Goal: Task Accomplishment & Management: Use online tool/utility

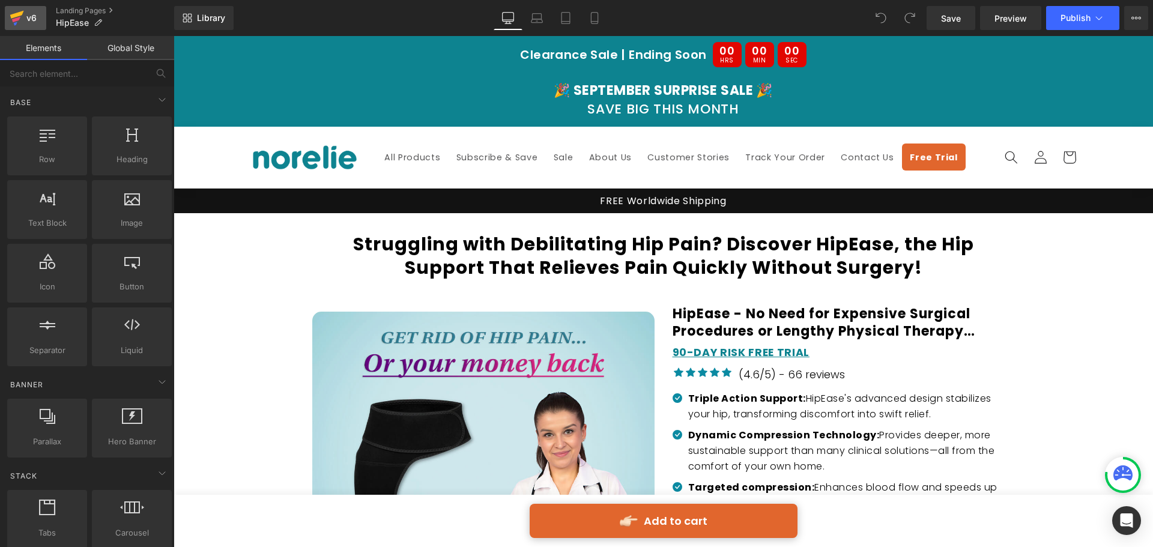
click at [29, 15] on div "v6" at bounding box center [31, 18] width 15 height 16
click at [1131, 16] on button "View Live Page View with current Template Save Template to Library Schedule Pub…" at bounding box center [1136, 18] width 24 height 24
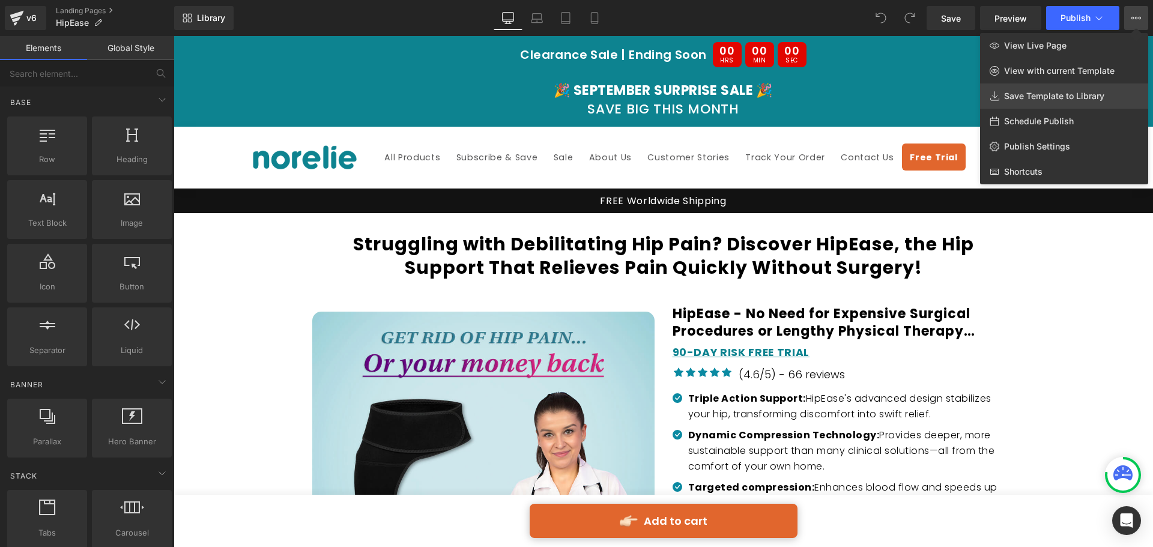
click at [1055, 86] on link "Save Template to Library" at bounding box center [1064, 95] width 168 height 25
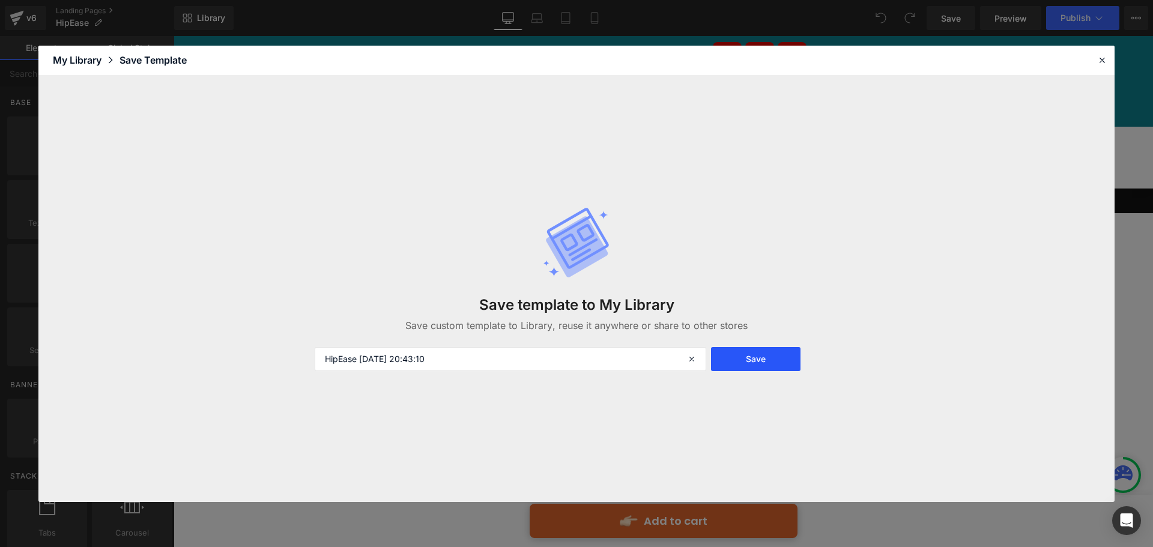
click at [735, 356] on button "Save" at bounding box center [755, 359] width 89 height 24
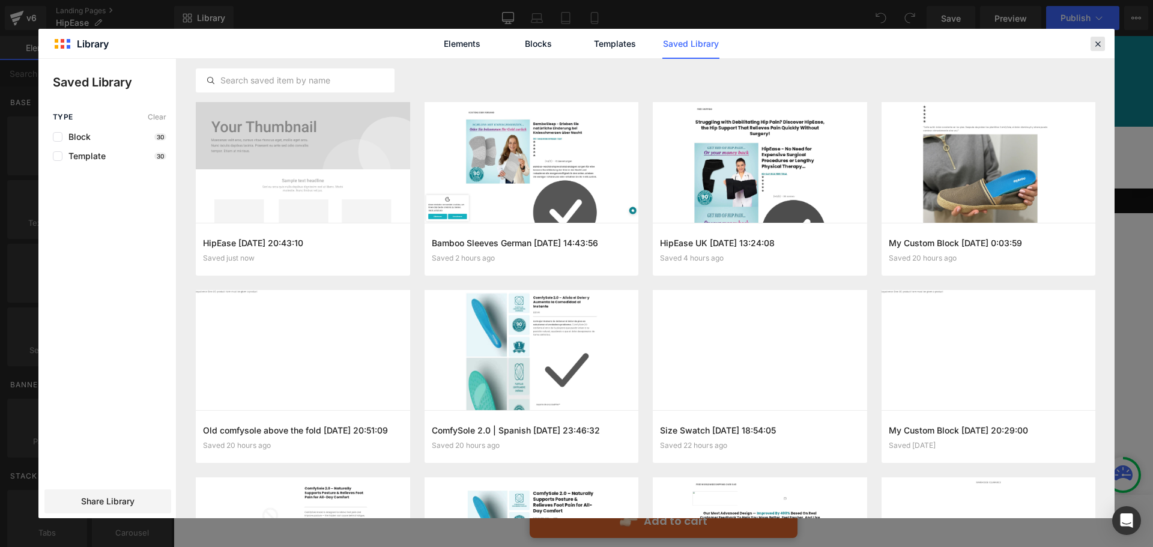
click at [1101, 41] on icon at bounding box center [1097, 43] width 11 height 11
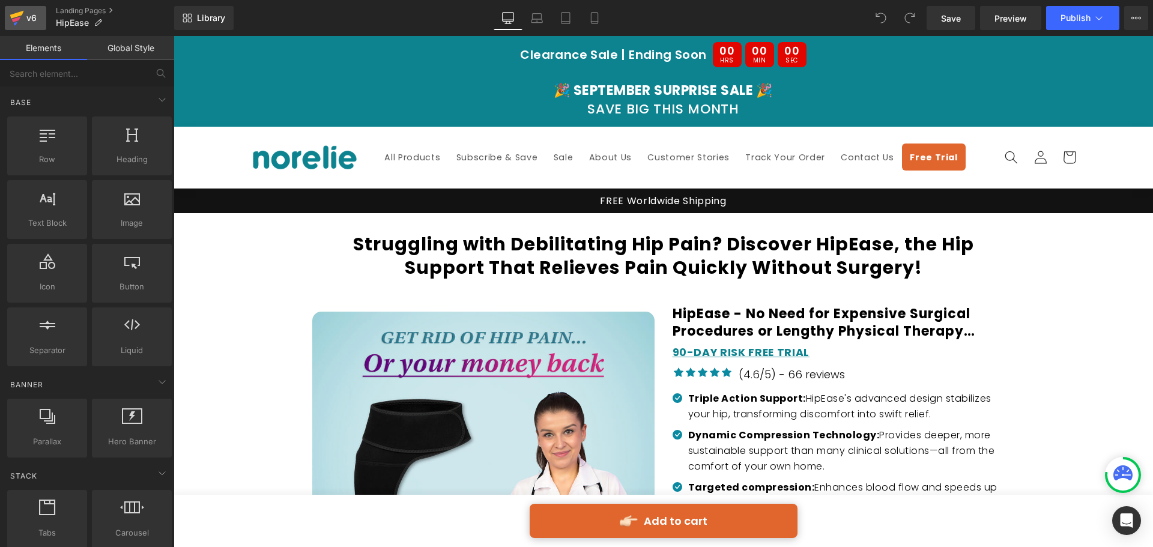
click at [30, 17] on div "v6" at bounding box center [31, 18] width 15 height 16
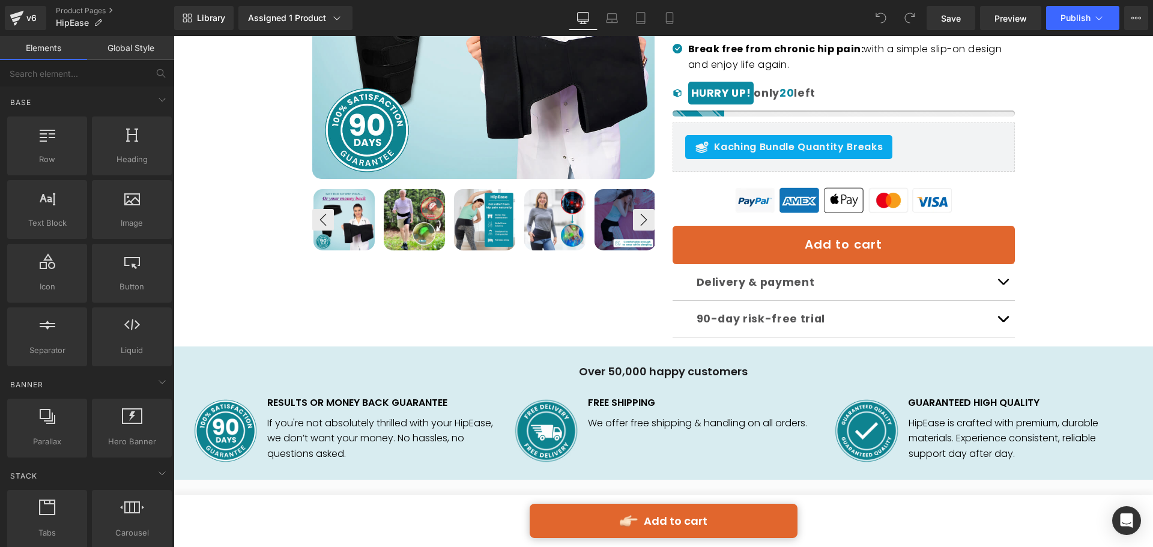
scroll to position [480, 0]
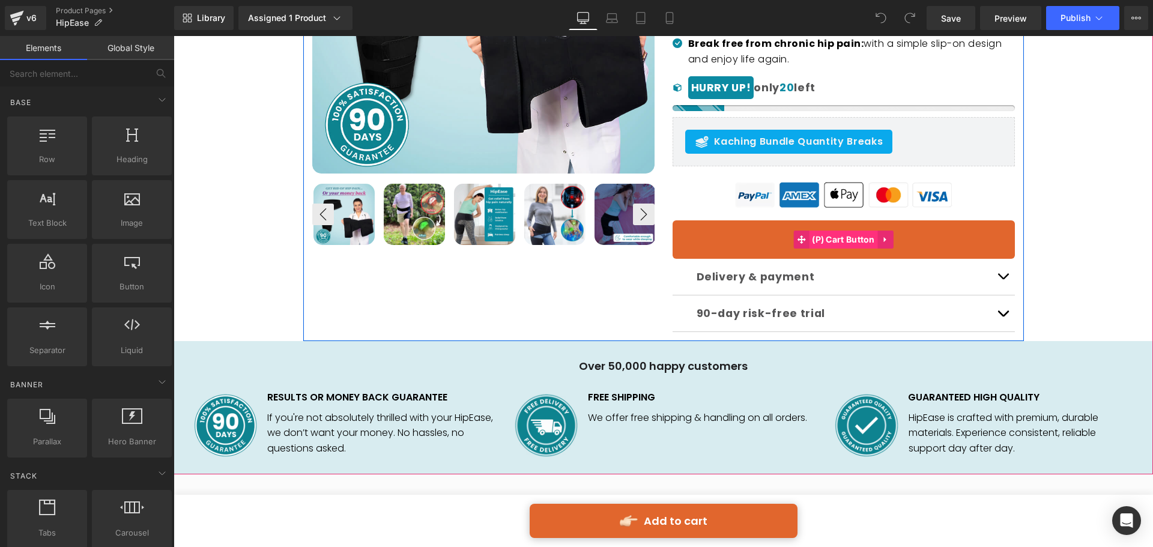
click at [841, 246] on span "(P) Cart Button" at bounding box center [843, 240] width 69 height 18
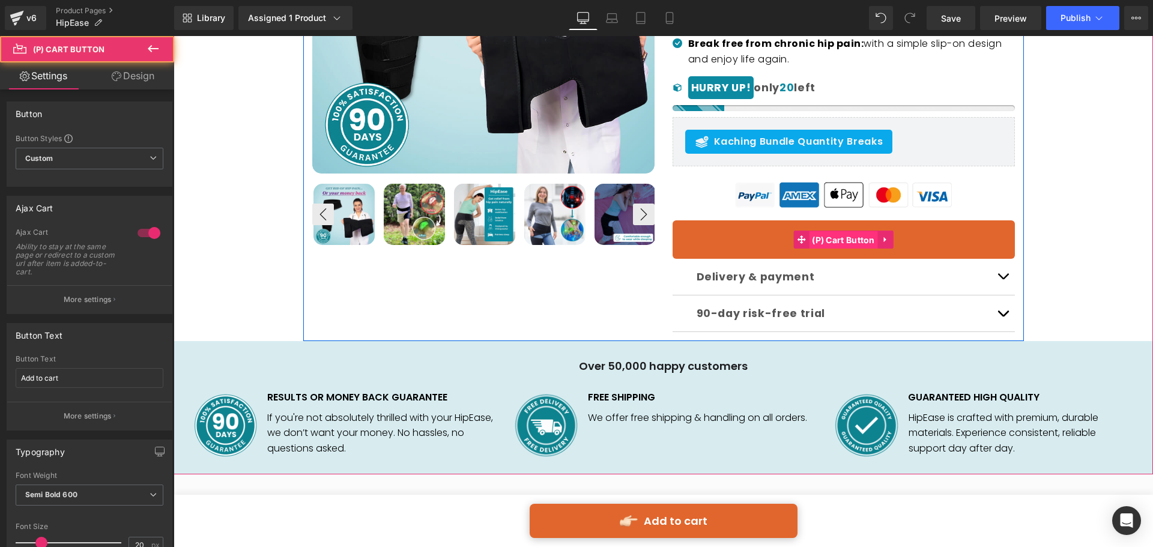
click at [844, 240] on span "(P) Cart Button" at bounding box center [843, 240] width 69 height 18
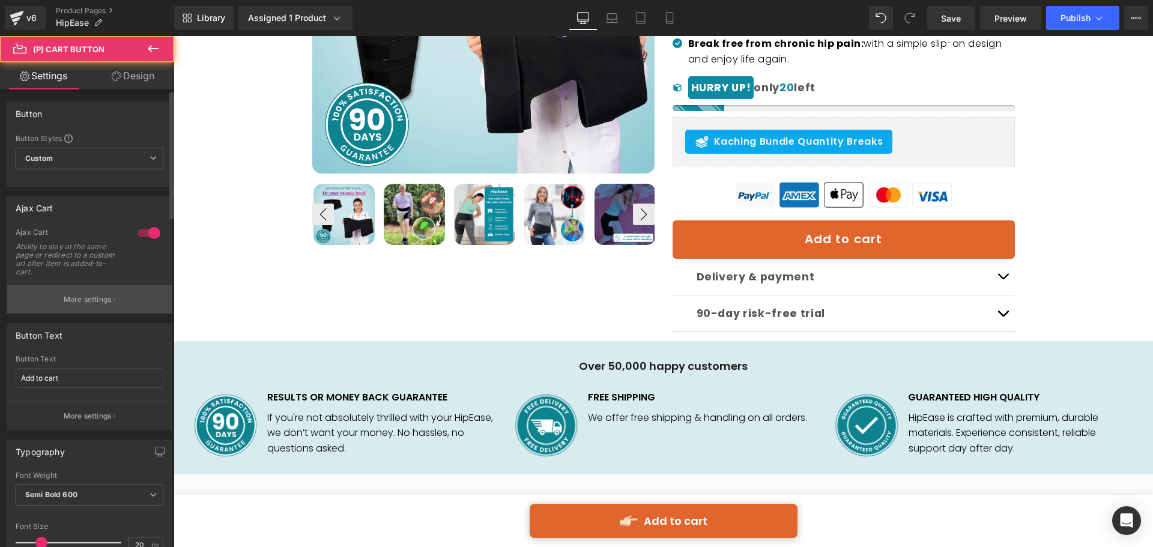
click at [134, 300] on button "More settings" at bounding box center [89, 299] width 165 height 28
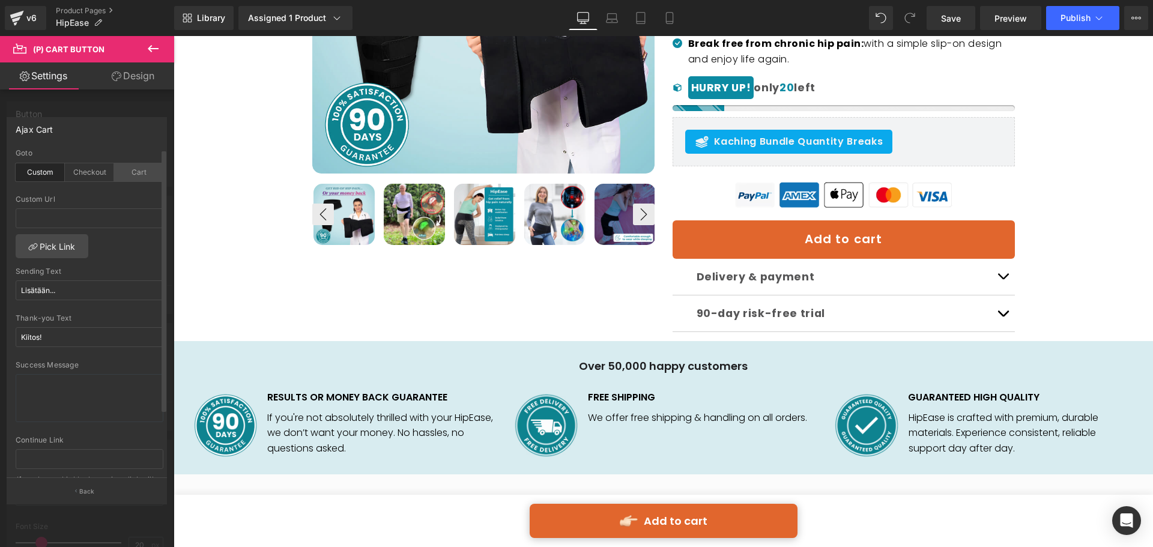
click at [144, 172] on div "Cart" at bounding box center [138, 172] width 49 height 18
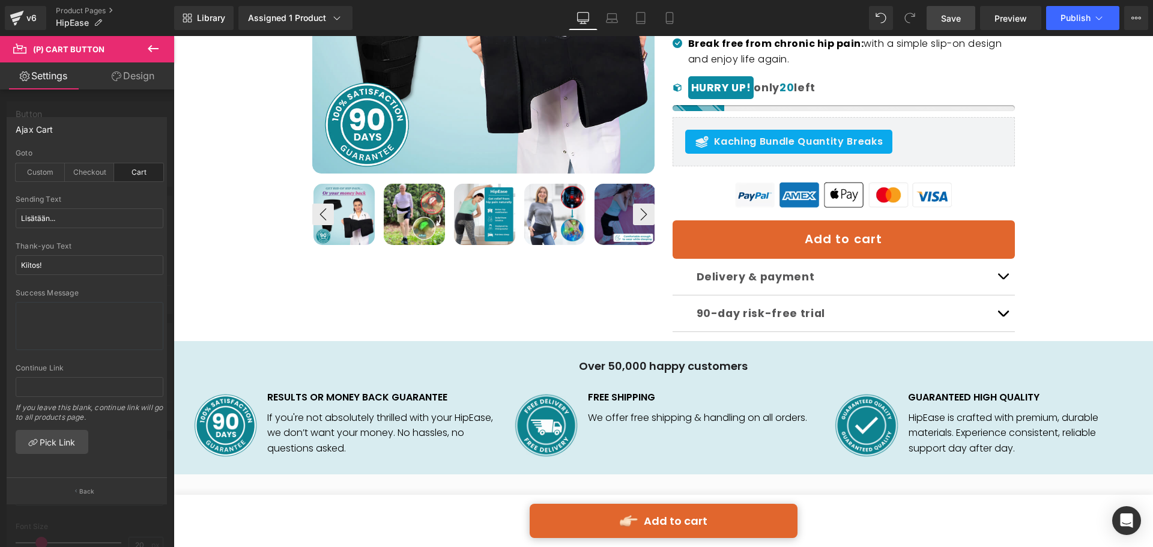
click at [964, 22] on link "Save" at bounding box center [951, 18] width 49 height 24
